Goal: Navigation & Orientation: Find specific page/section

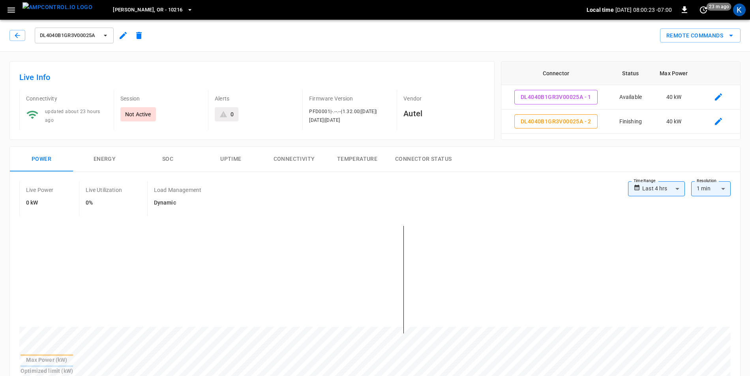
click at [11, 12] on icon "button" at bounding box center [10, 9] width 7 height 5
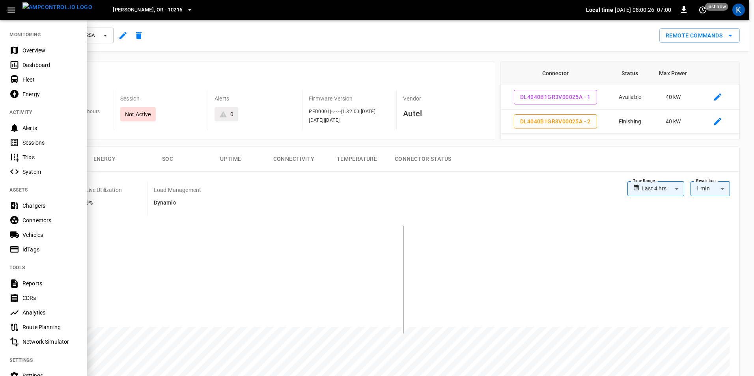
click at [36, 80] on div "Fleet" at bounding box center [49, 80] width 55 height 8
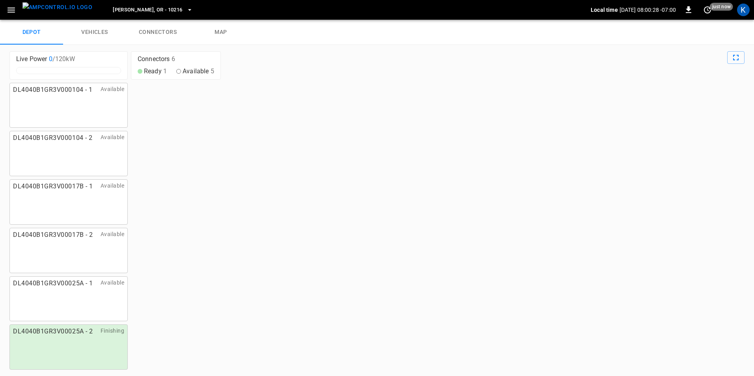
click at [104, 36] on link "vehicles" at bounding box center [94, 32] width 63 height 25
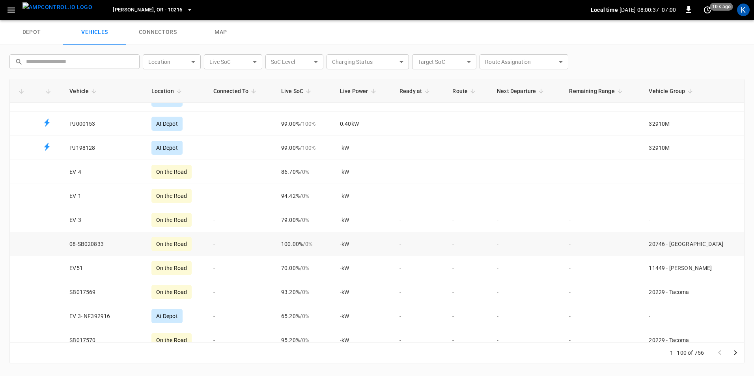
scroll to position [828, 0]
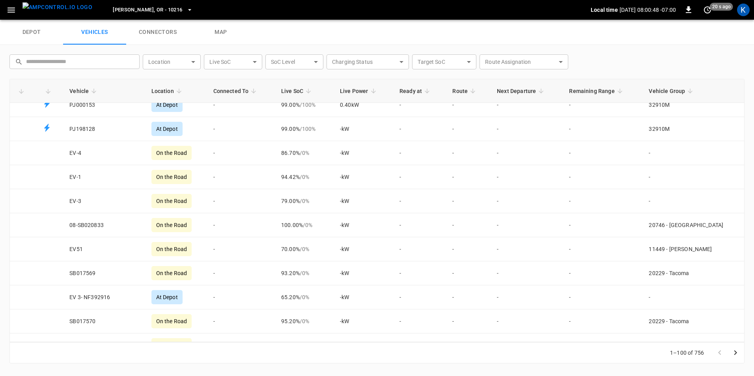
click at [15, 10] on icon "button" at bounding box center [10, 9] width 7 height 5
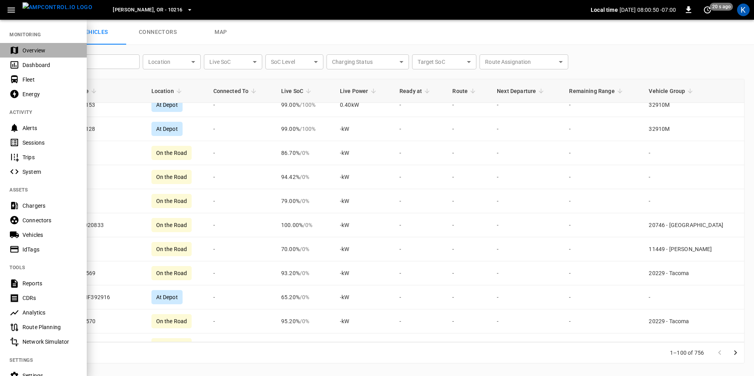
click at [29, 47] on div "Overview" at bounding box center [49, 51] width 55 height 8
